Goal: Complete application form

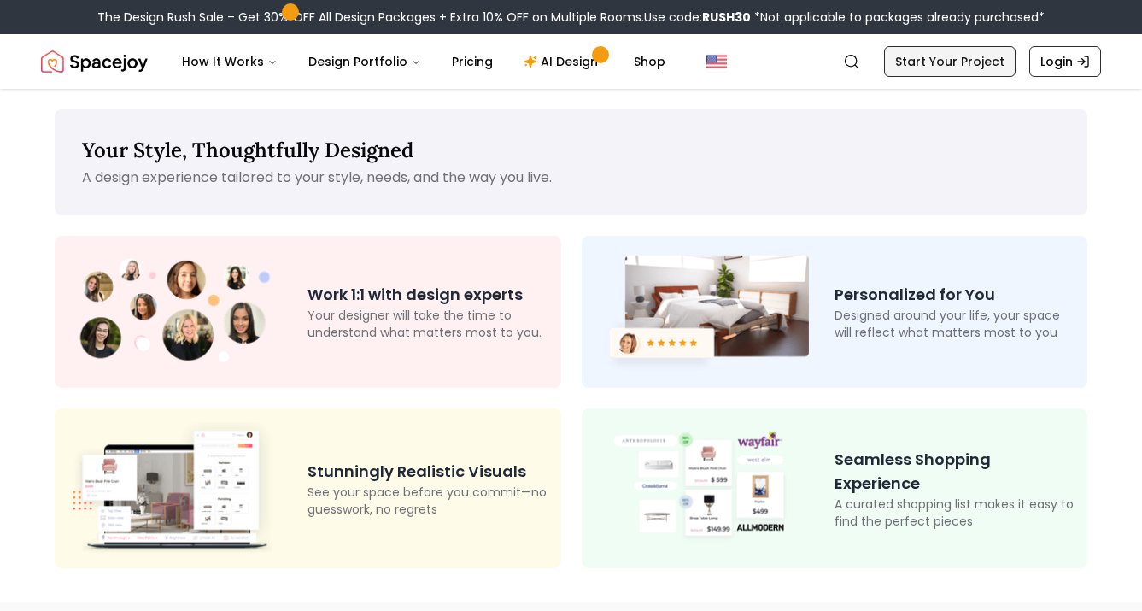
click at [944, 56] on link "Start Your Project" at bounding box center [950, 61] width 132 height 31
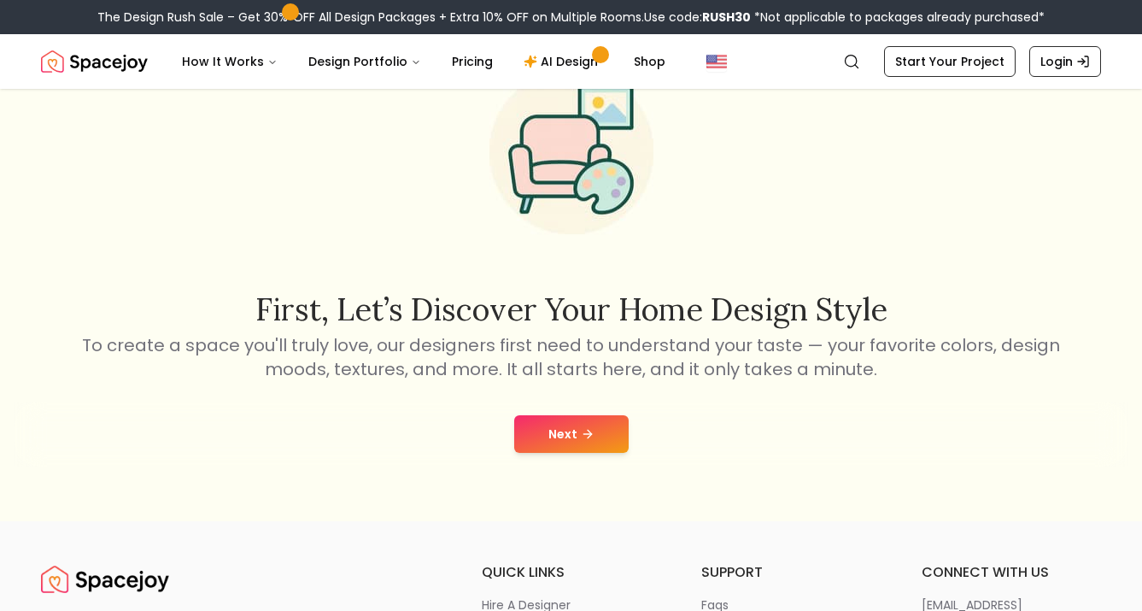
scroll to position [110, 0]
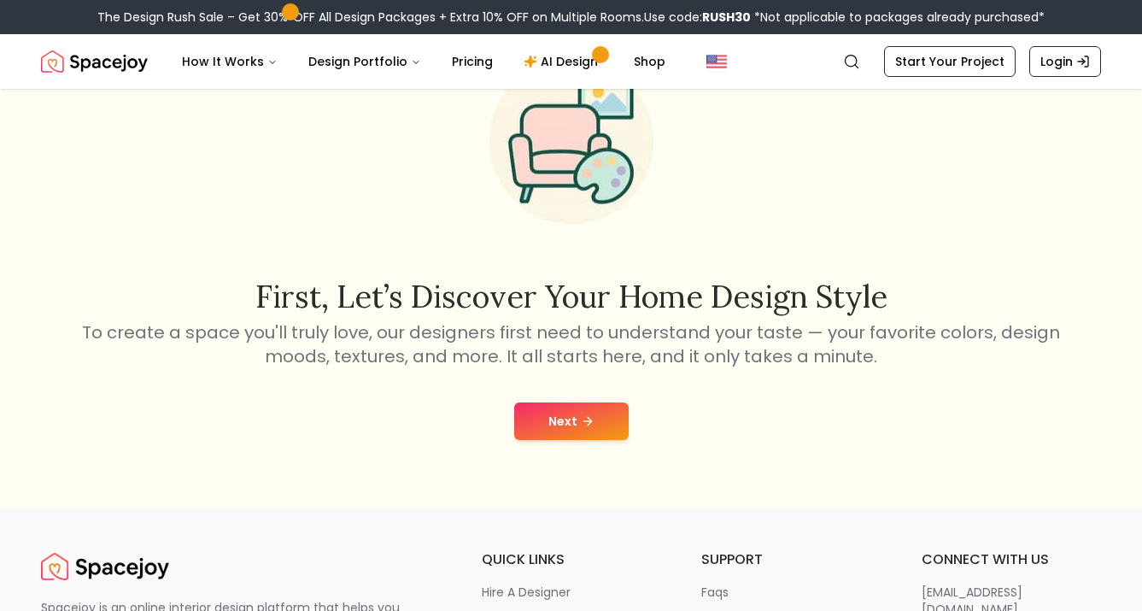
click at [564, 428] on button "Next" at bounding box center [571, 421] width 114 height 38
